Goal: Obtain resource: Download file/media

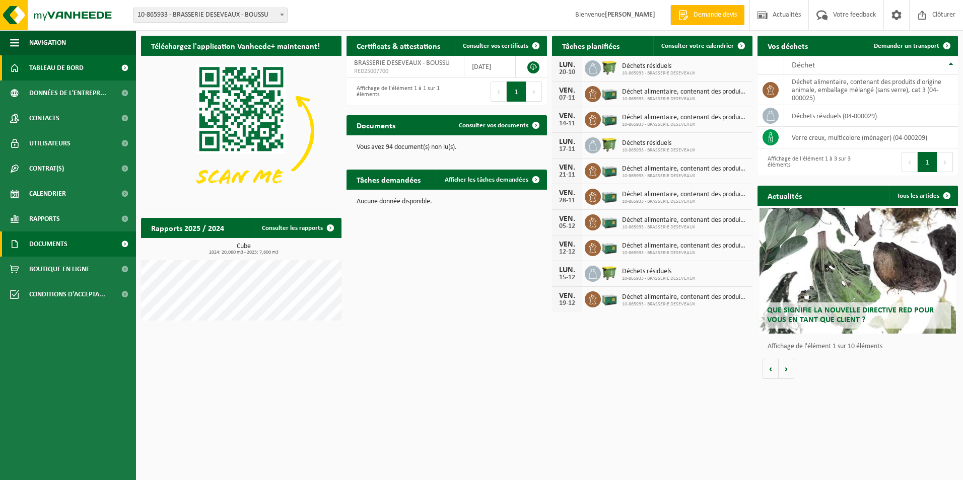
click at [38, 239] on span "Documents" at bounding box center [48, 244] width 38 height 25
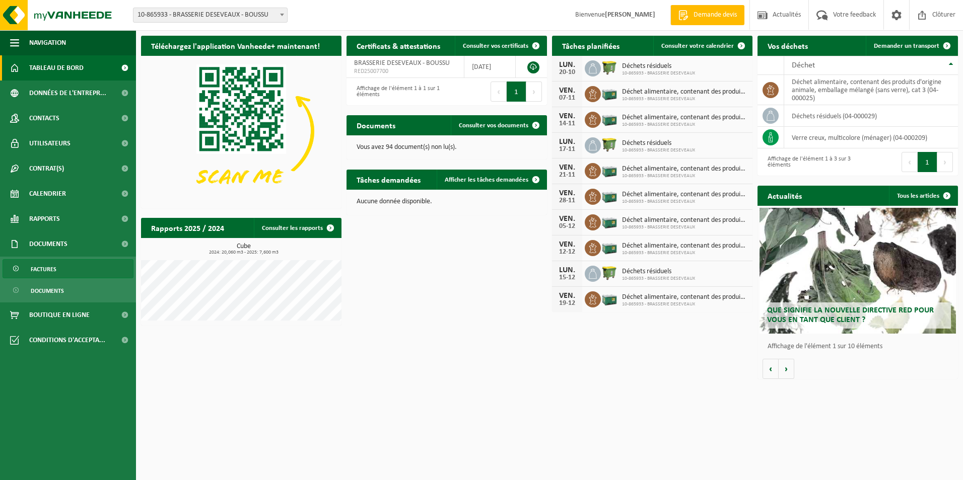
click at [46, 268] on span "Factures" at bounding box center [44, 269] width 26 height 19
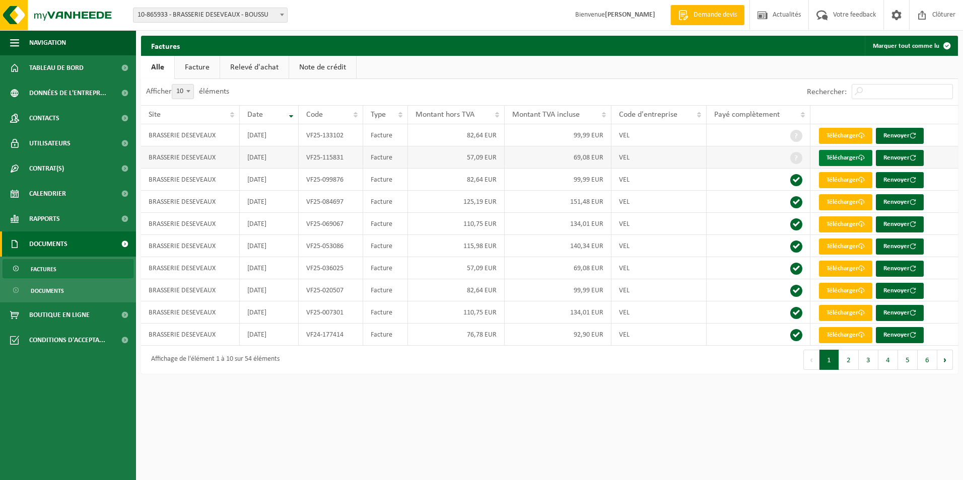
click at [846, 160] on link "Télécharger" at bounding box center [845, 158] width 53 height 16
